Goal: Task Accomplishment & Management: Complete application form

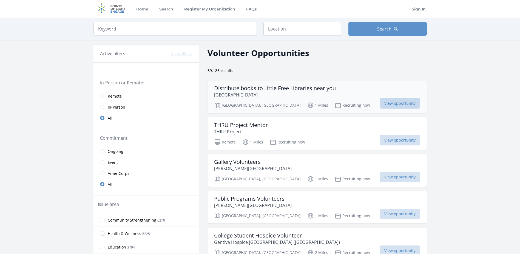
click at [380, 104] on span "View opportunity" at bounding box center [400, 103] width 41 height 10
click at [102, 94] on input "radio" at bounding box center [102, 96] width 4 height 4
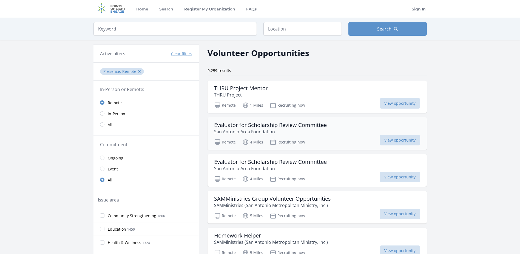
click at [266, 126] on h3 "Evaluator for Scholarship Review Committee" at bounding box center [270, 125] width 113 height 7
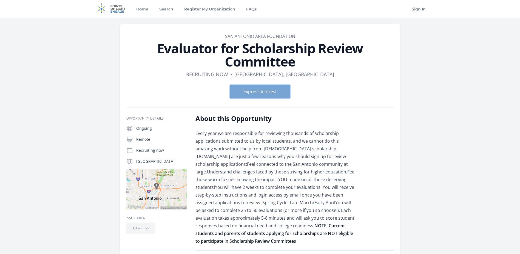
click at [255, 91] on button "Express Interest" at bounding box center [260, 92] width 60 height 14
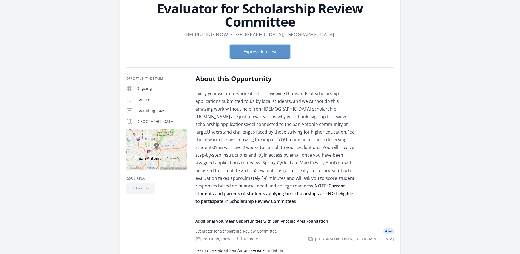
scroll to position [27, 0]
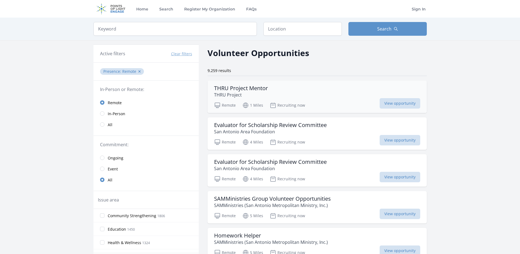
click at [246, 88] on h3 "THRU Project Mentor" at bounding box center [241, 88] width 54 height 7
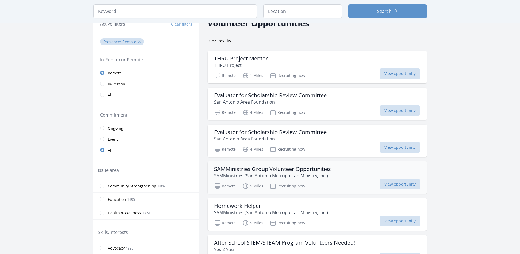
scroll to position [110, 0]
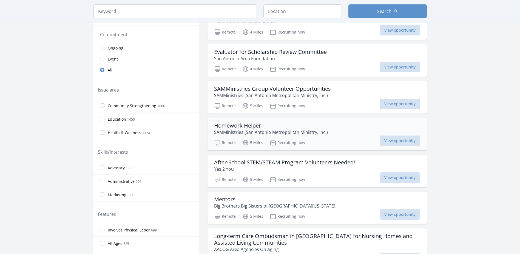
click at [248, 123] on h3 "Homework Helper" at bounding box center [271, 125] width 114 height 7
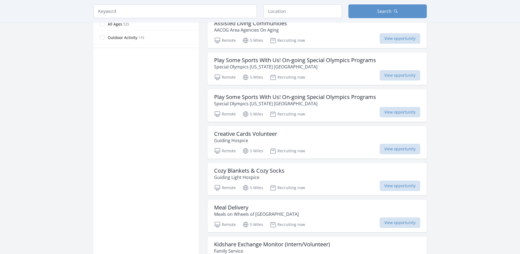
scroll to position [329, 0]
click at [270, 170] on h3 "Cozy Blankets & Cozy Socks" at bounding box center [249, 170] width 71 height 7
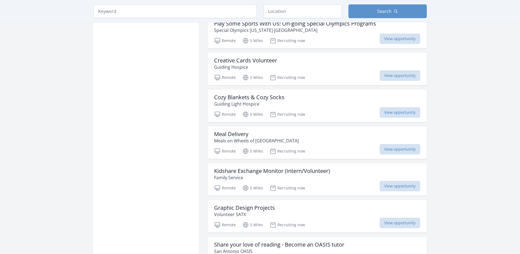
scroll to position [412, 0]
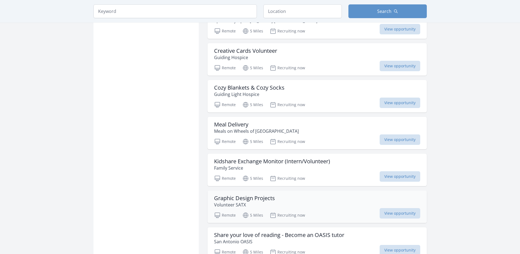
click at [264, 198] on h3 "Graphic Design Projects" at bounding box center [244, 198] width 61 height 7
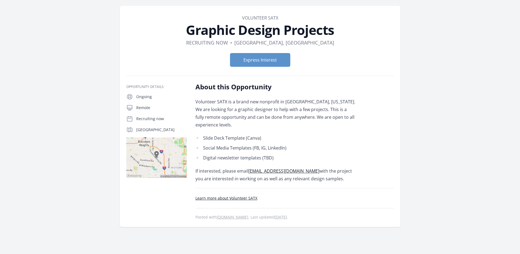
scroll to position [27, 0]
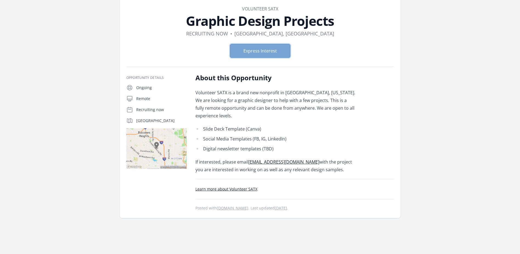
click at [278, 52] on button "Express Interest" at bounding box center [260, 51] width 60 height 14
click at [260, 53] on button "Express Interest" at bounding box center [260, 51] width 60 height 14
